Goal: Information Seeking & Learning: Learn about a topic

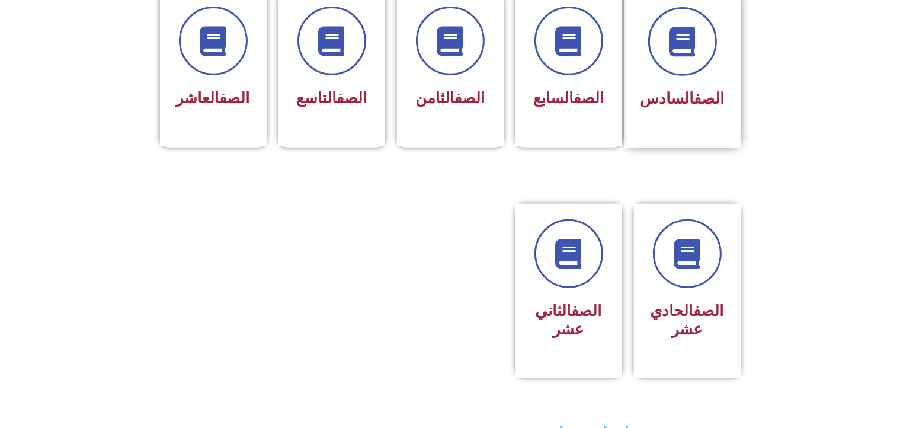
scroll to position [532, 0]
click at [685, 57] on div "الصف السادس" at bounding box center [683, 60] width 84 height 107
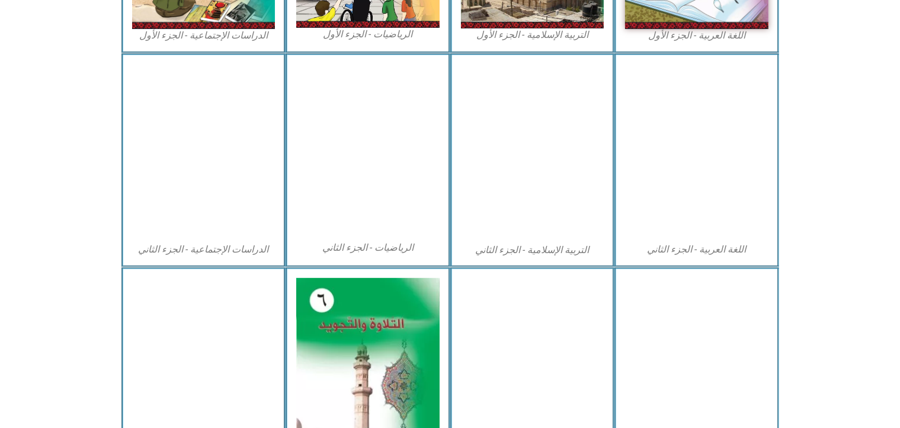
scroll to position [332, 0]
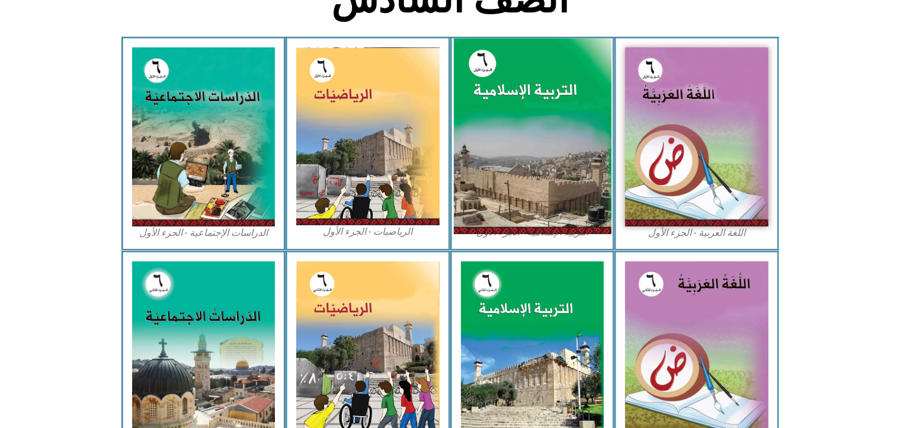
click at [526, 120] on img at bounding box center [532, 137] width 158 height 196
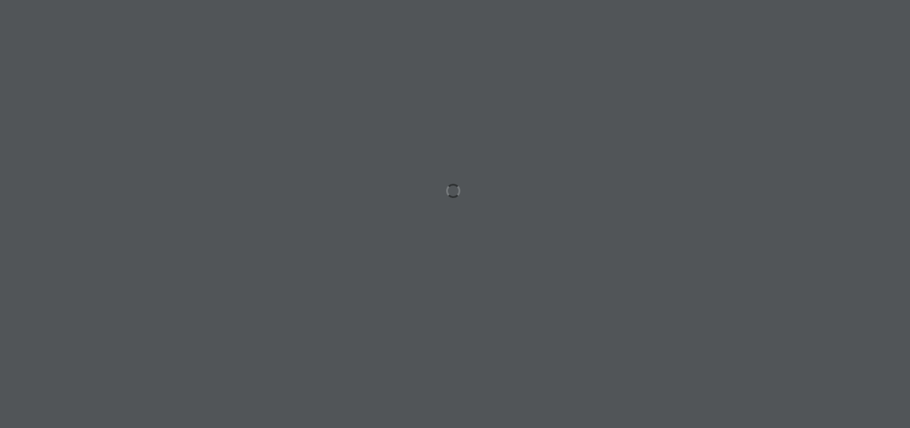
scroll to position [0, 33]
